Goal: Find contact information: Find contact information

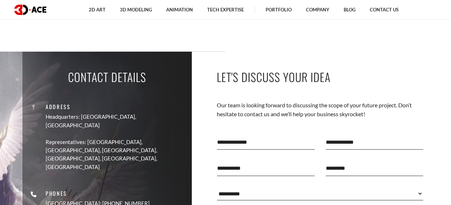
scroll to position [2340, 0]
click at [144, 10] on link "3D Modeling" at bounding box center [136, 10] width 46 height 20
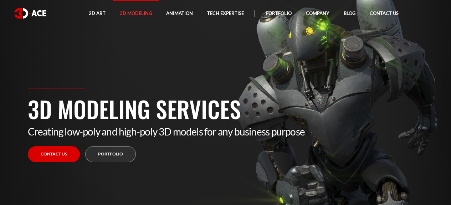
click at [64, 157] on link "Contact us" at bounding box center [54, 154] width 52 height 16
